Goal: Task Accomplishment & Management: Manage account settings

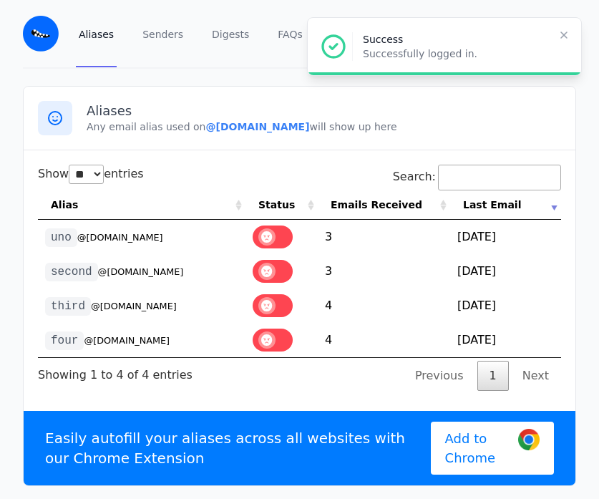
select select "**"
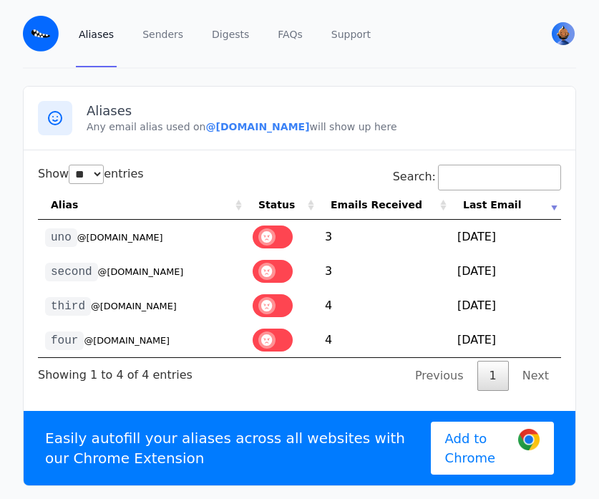
select select "**"
click at [118, 308] on small "@[DOMAIN_NAME]" at bounding box center [134, 306] width 86 height 11
copy tr "third @[DOMAIN_NAME]"
